Goal: Navigation & Orientation: Find specific page/section

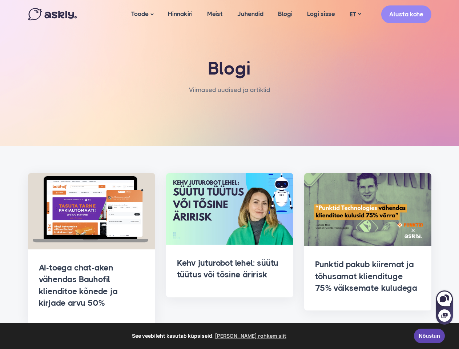
click at [229, 335] on span "See veebileht kasutab küpsiseid. [PERSON_NAME] rohkem siit" at bounding box center [210, 335] width 398 height 11
click at [141, 14] on link "Toode" at bounding box center [142, 14] width 37 height 29
click at [355, 14] on link "ET" at bounding box center [355, 14] width 26 height 11
click at [444, 307] on div at bounding box center [444, 311] width 17 height 27
click at [444, 298] on icon at bounding box center [442, 299] width 7 height 6
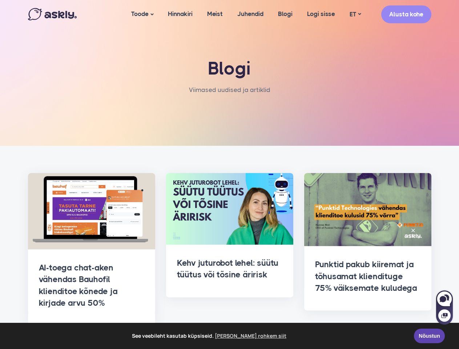
click at [444, 315] on icon at bounding box center [444, 315] width 6 height 5
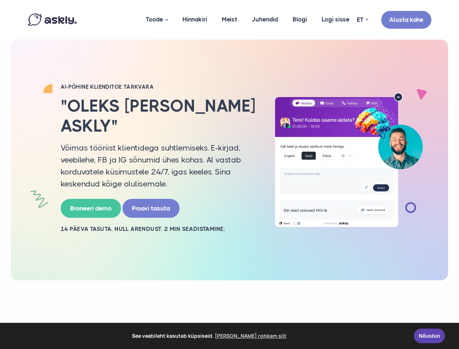
click at [229, 174] on p "Võimas tööriist klientidega suhtlemiseks. E-kirjad, veebilehe, FB ja IG sõnumid…" at bounding box center [159, 166] width 196 height 48
click at [229, 335] on span "See veebileht kasutab küpsiseid. [PERSON_NAME] rohkem siit" at bounding box center [210, 335] width 398 height 11
click at [156, 20] on link "Toode" at bounding box center [156, 20] width 37 height 36
click at [362, 20] on link "ET" at bounding box center [362, 20] width 11 height 11
